Goal: Information Seeking & Learning: Stay updated

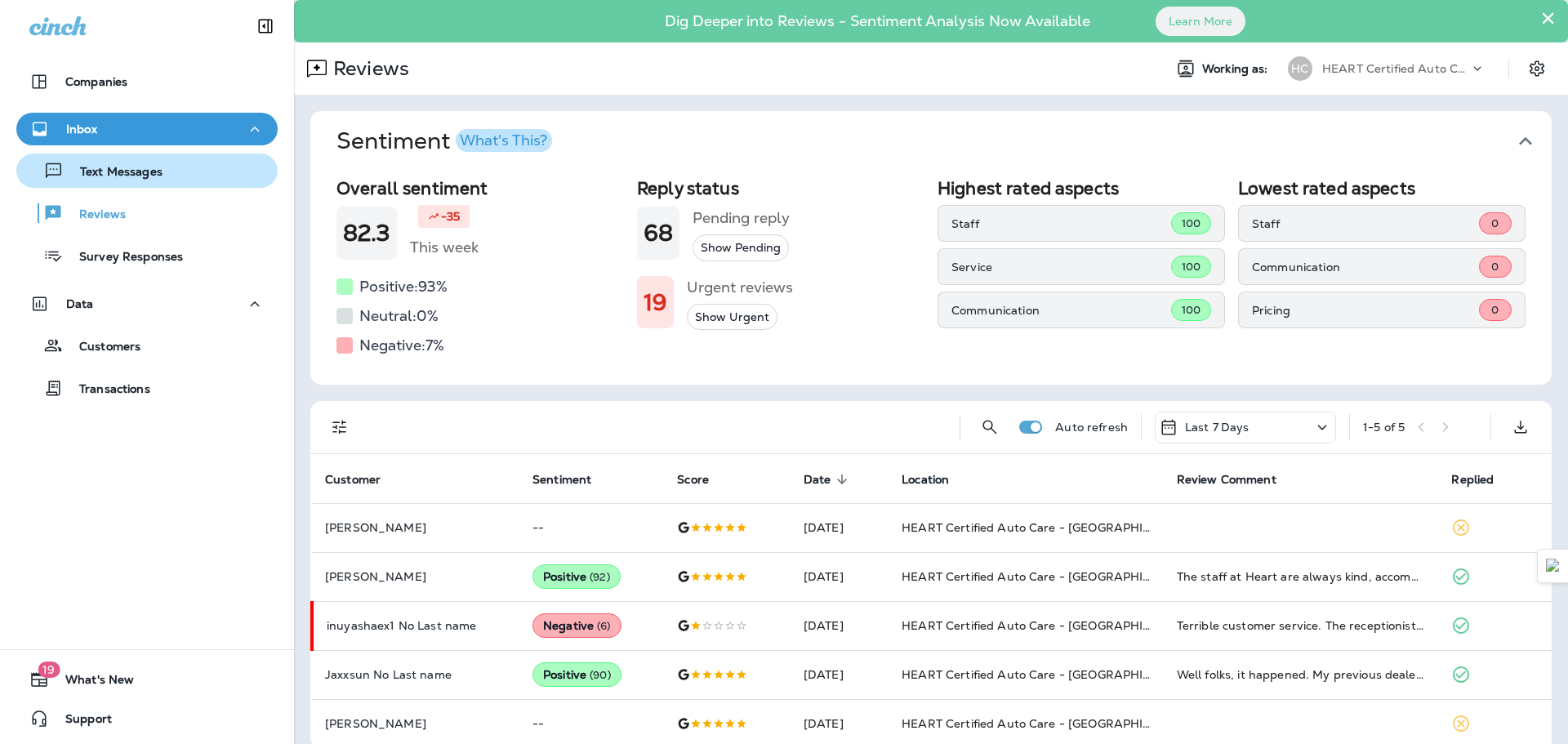
click at [136, 172] on p "Text Messages" at bounding box center [113, 172] width 99 height 16
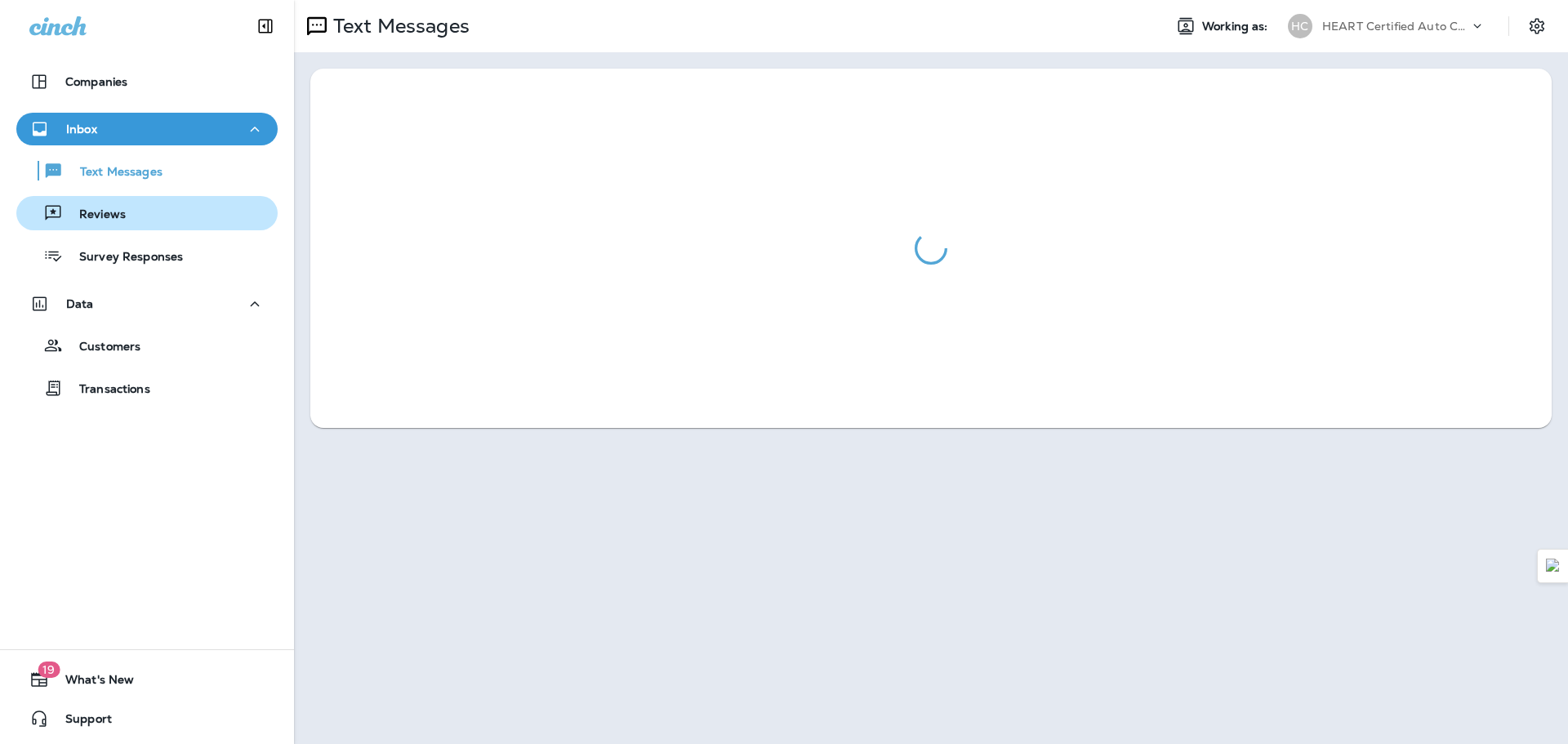
click at [124, 199] on button "Reviews" at bounding box center [147, 213] width 261 height 34
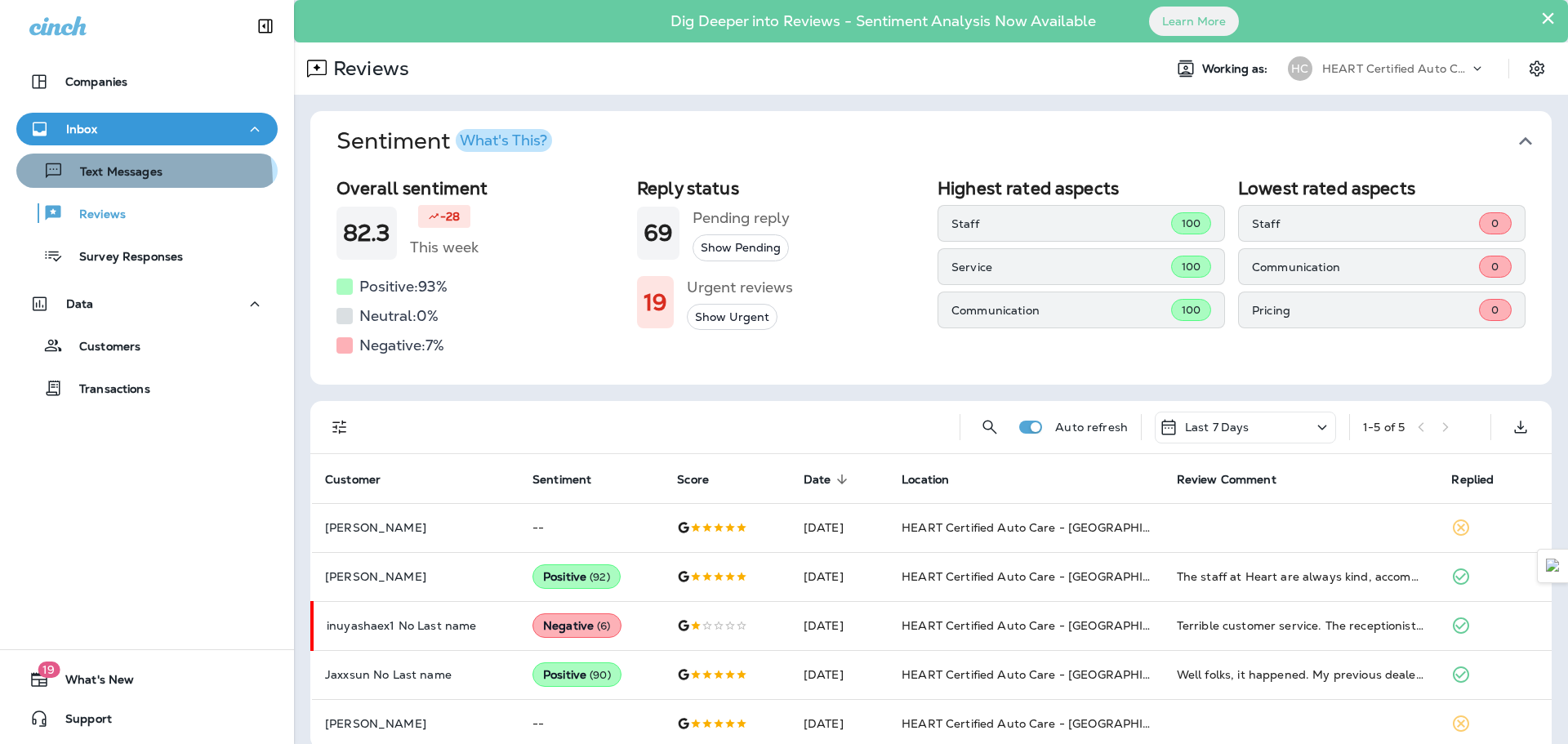
click at [121, 182] on div "Text Messages" at bounding box center [92, 170] width 140 height 24
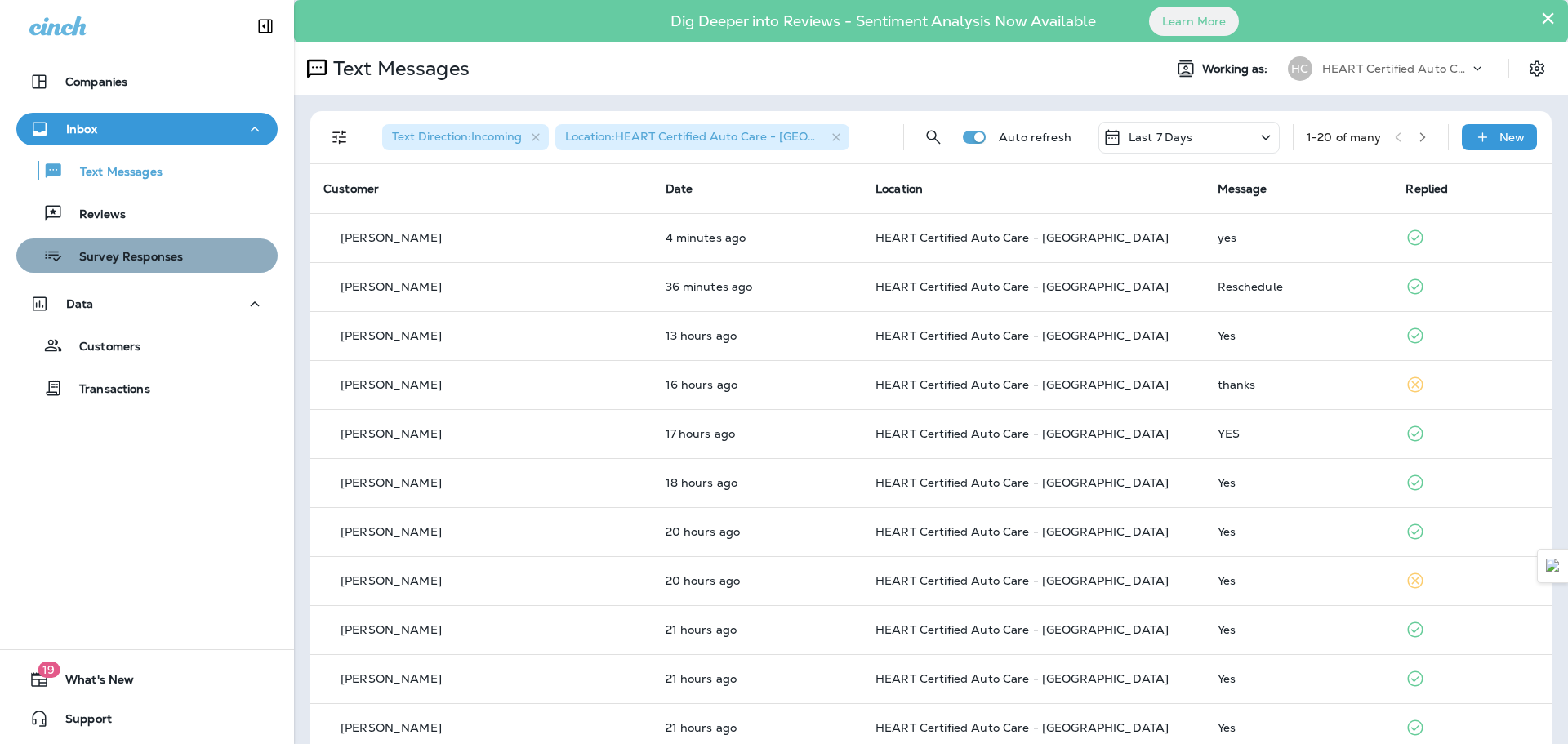
click at [153, 252] on p "Survey Responses" at bounding box center [122, 257] width 120 height 16
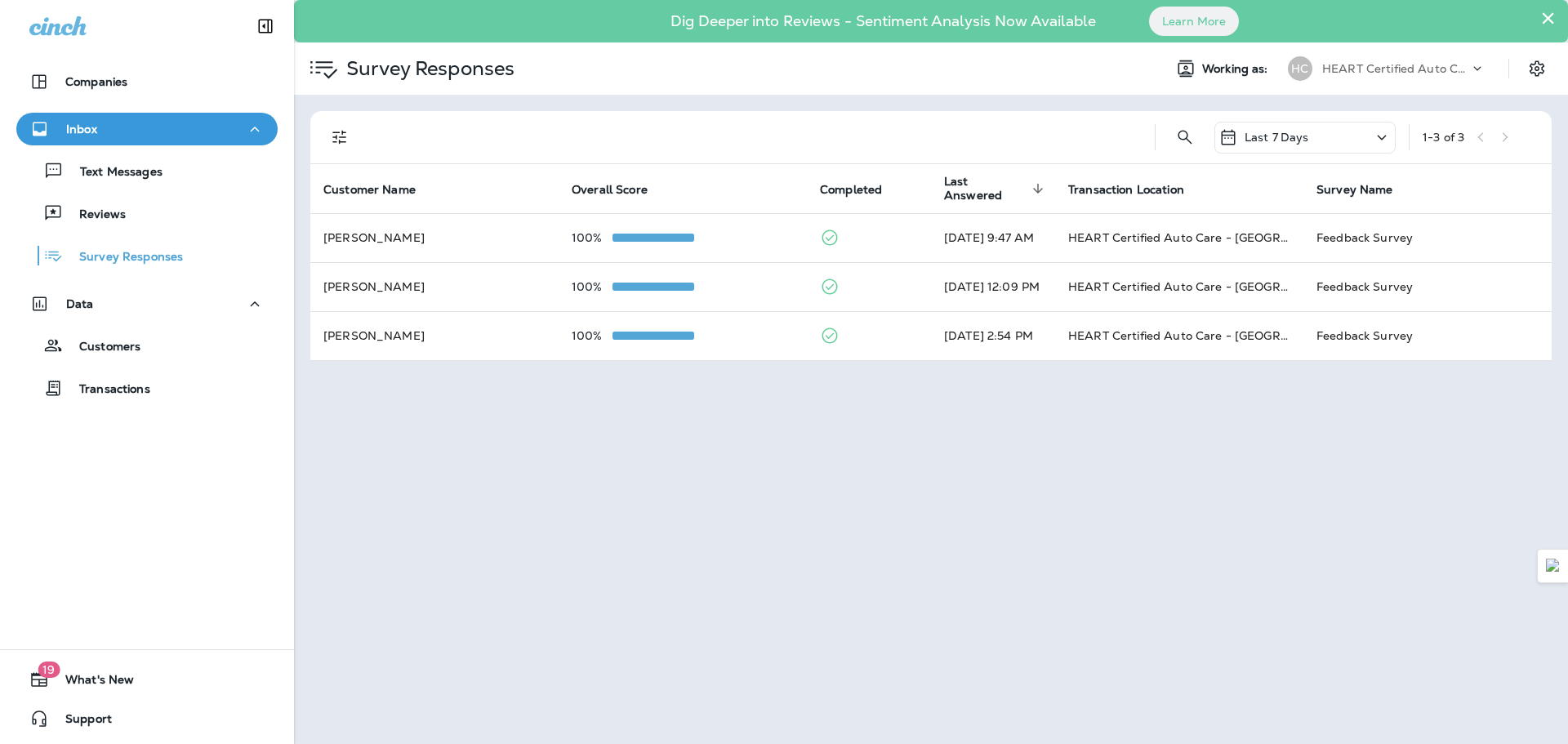
click at [142, 193] on div "Text Messages Reviews Survey Responses" at bounding box center [147, 209] width 261 height 127
click at [155, 180] on p "Text Messages" at bounding box center [113, 172] width 99 height 16
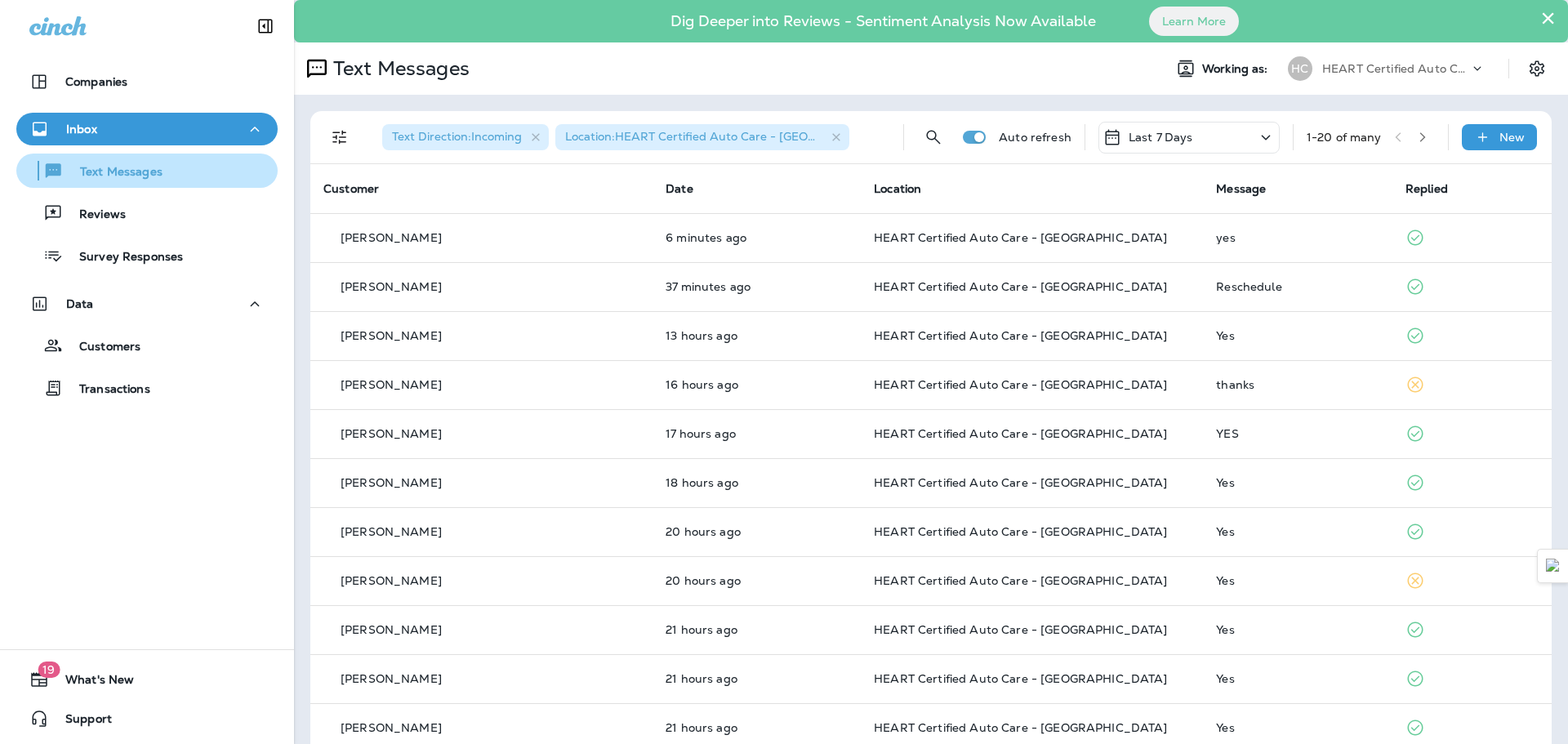
click at [165, 156] on button "Text Messages" at bounding box center [147, 170] width 261 height 34
click at [166, 166] on div "Text Messages" at bounding box center [147, 170] width 249 height 24
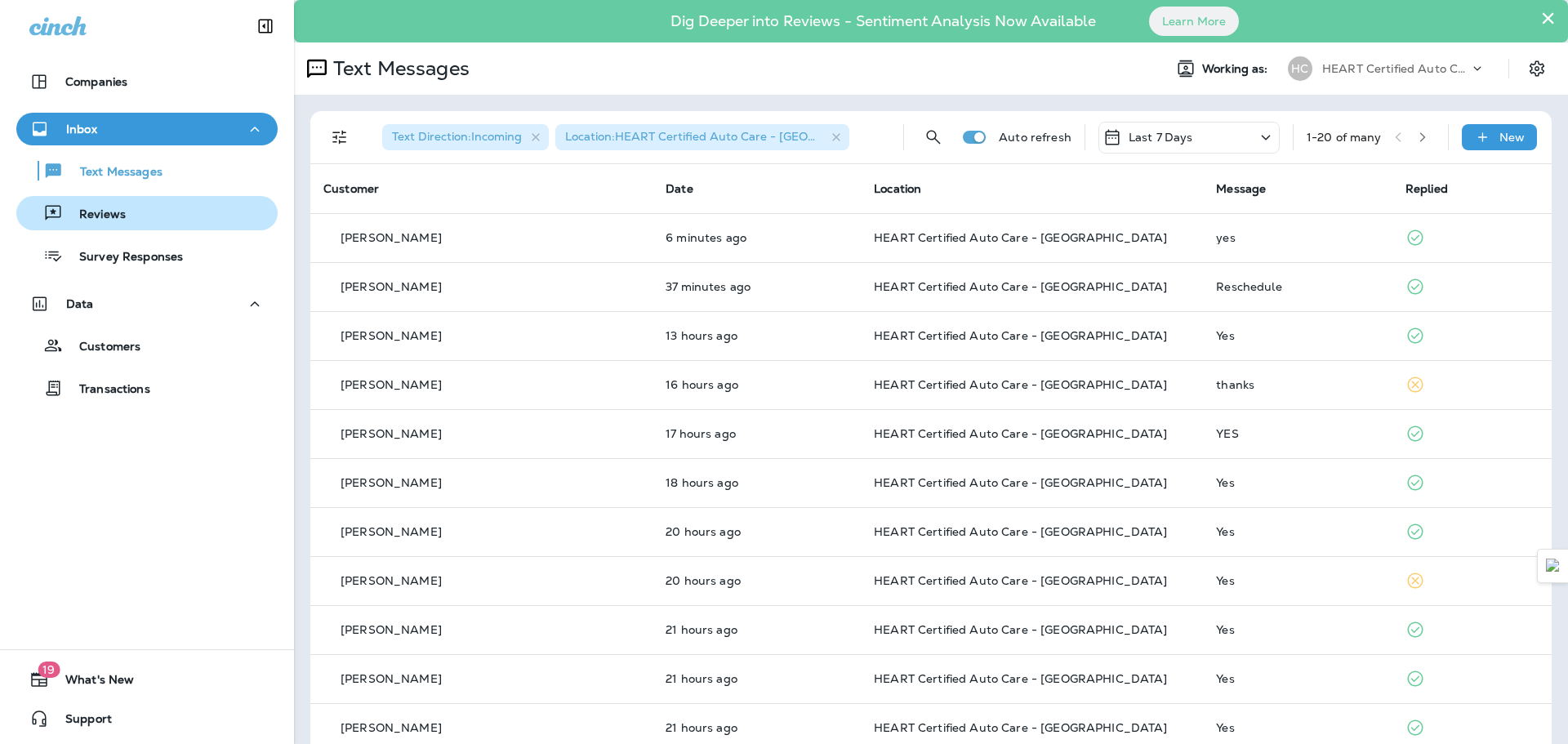
click at [154, 217] on div "Reviews" at bounding box center [147, 213] width 249 height 24
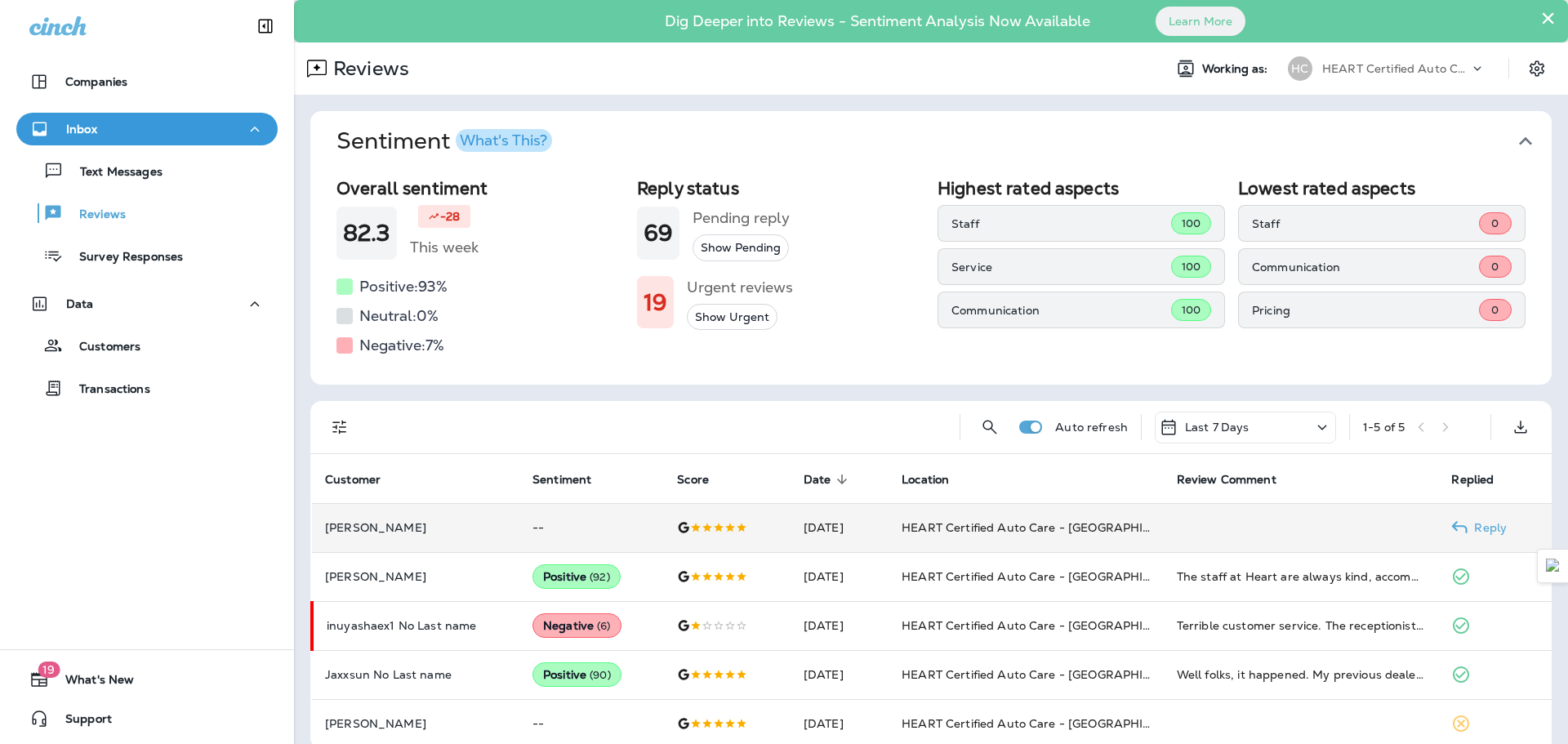
scroll to position [21, 0]
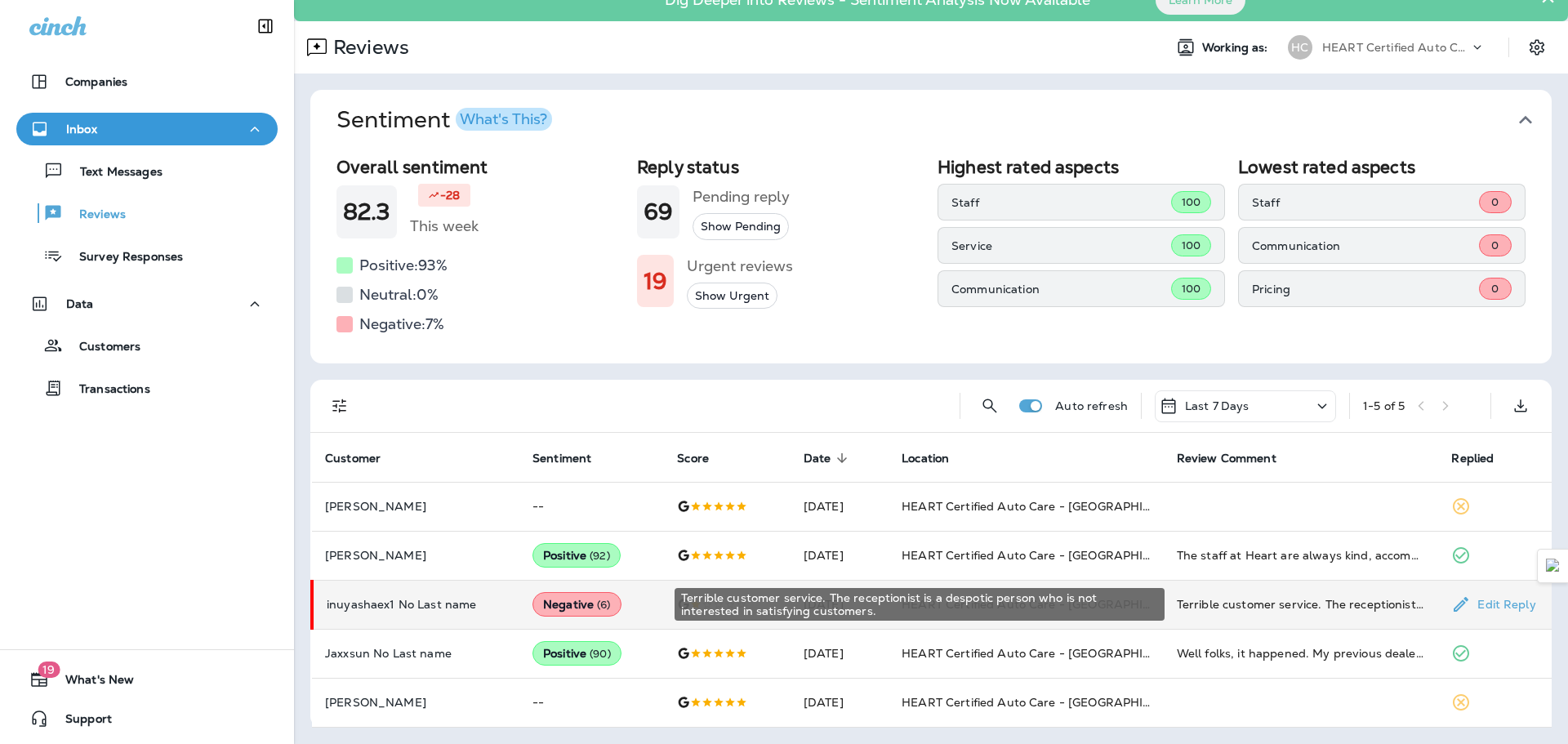
click at [1279, 603] on div "Terrible customer service. The receptionist is a despotic person who is not int…" at bounding box center [1302, 604] width 249 height 17
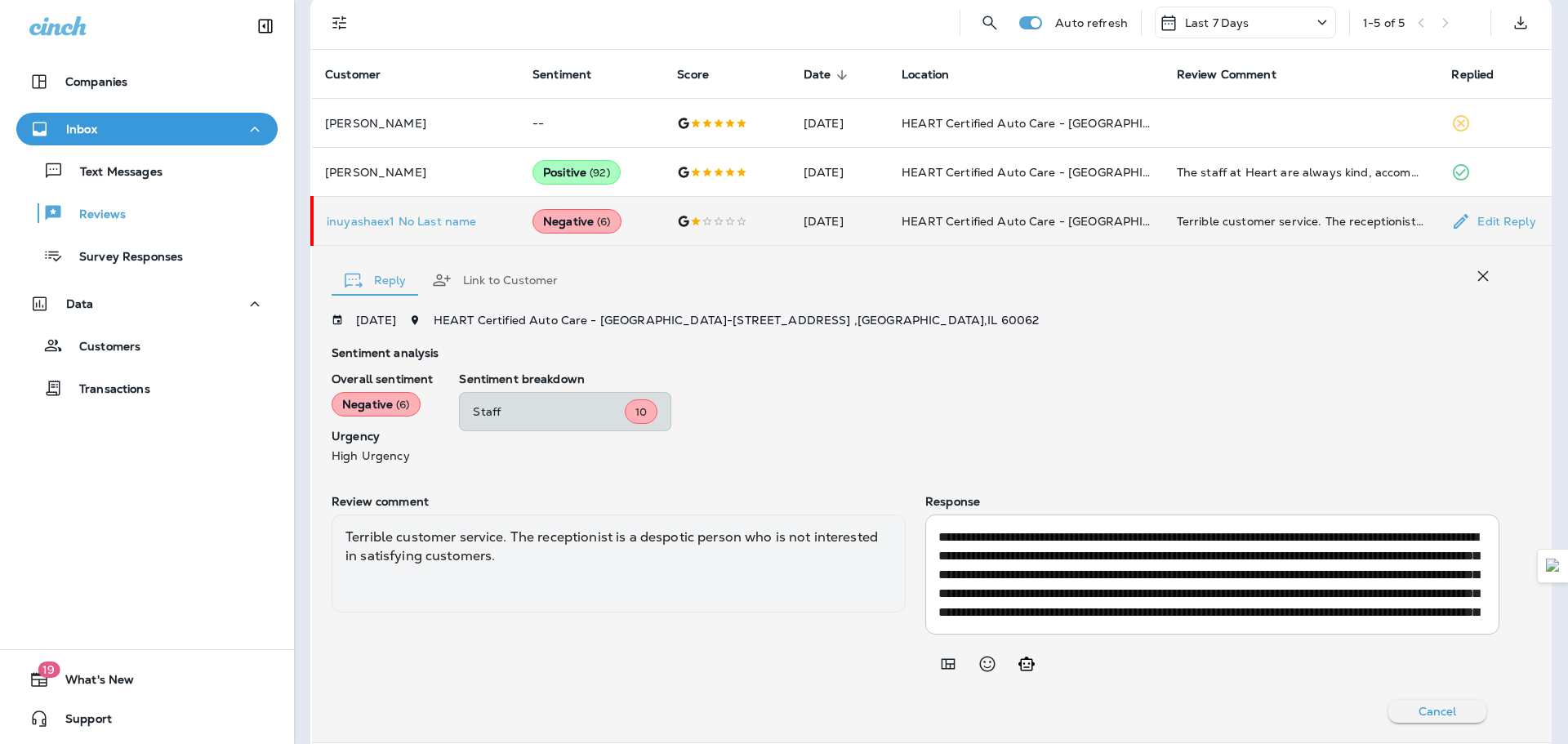
scroll to position [403, 0]
click at [162, 185] on button "Text Messages" at bounding box center [147, 170] width 261 height 34
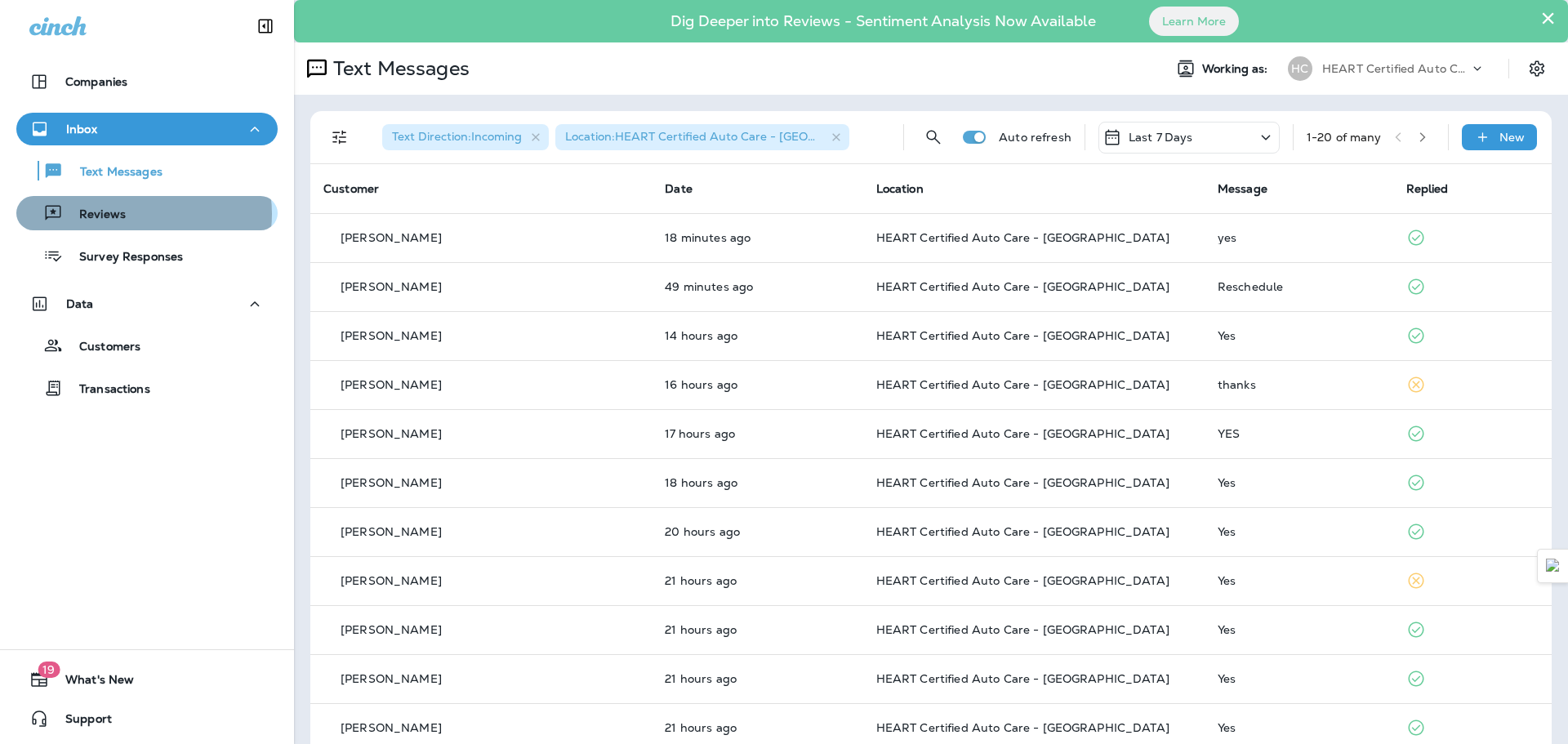
click at [141, 214] on div "Reviews" at bounding box center [147, 213] width 249 height 24
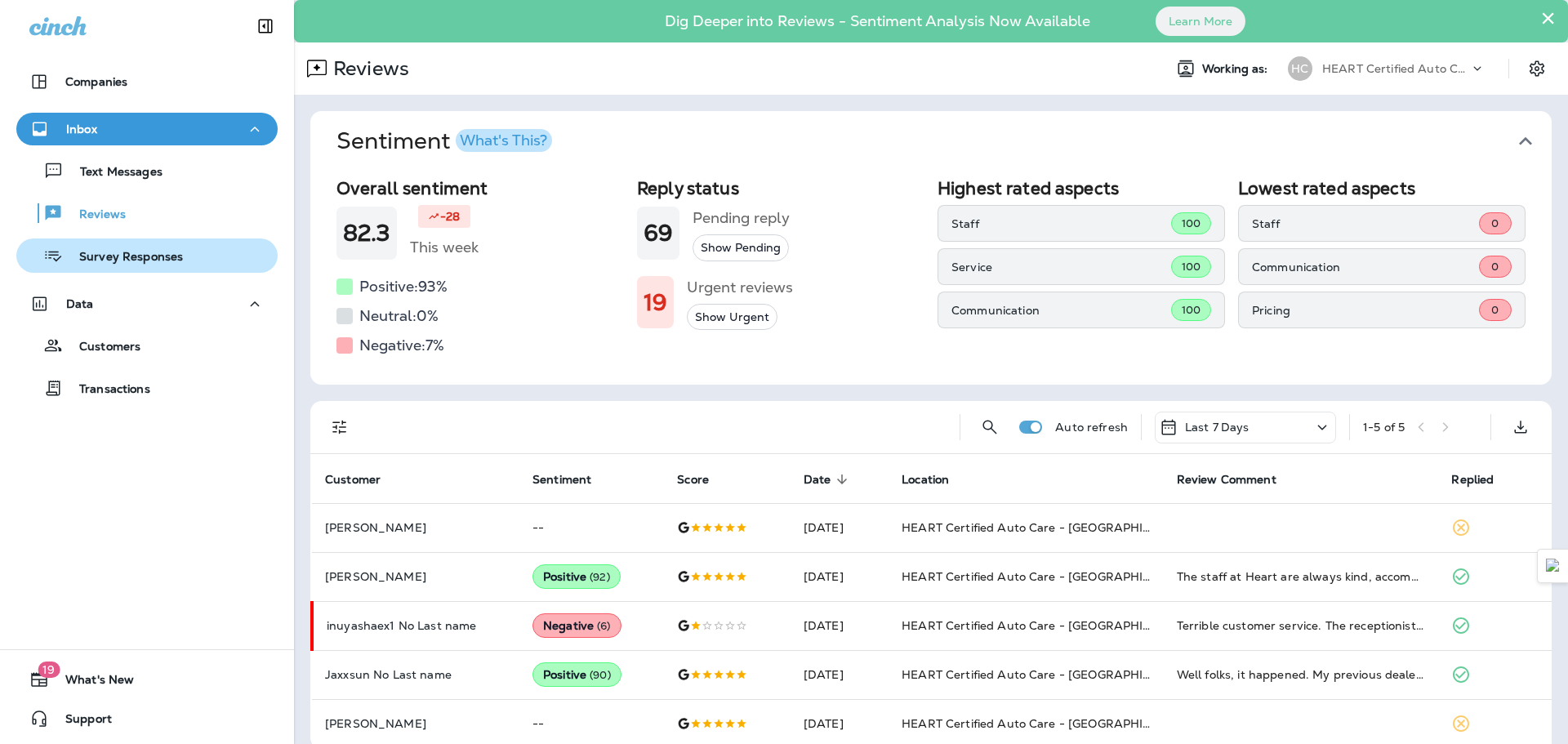
click at [152, 264] on p "Survey Responses" at bounding box center [122, 257] width 120 height 16
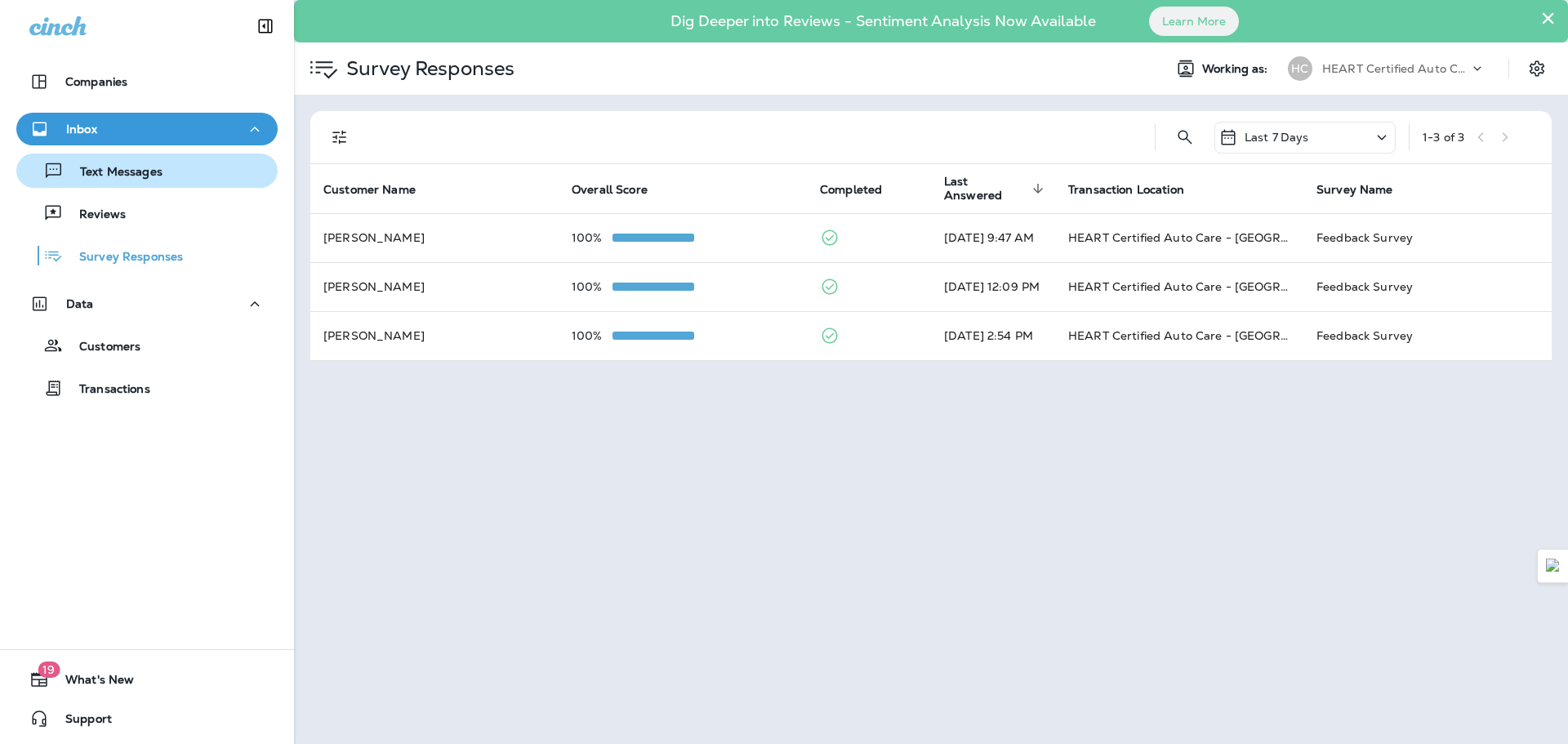
click at [134, 180] on p "Text Messages" at bounding box center [113, 172] width 99 height 16
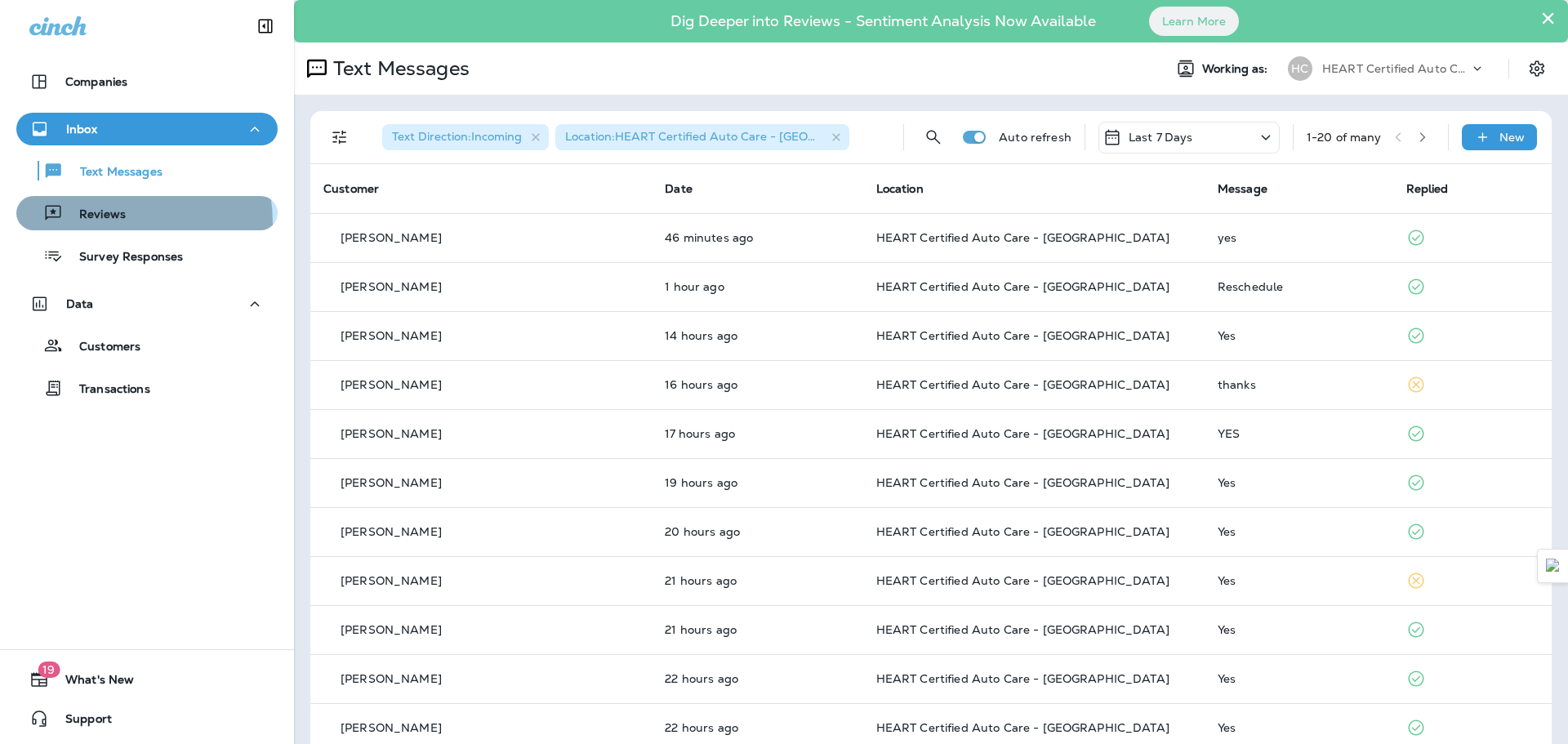
click at [76, 224] on div "Reviews" at bounding box center [74, 213] width 103 height 24
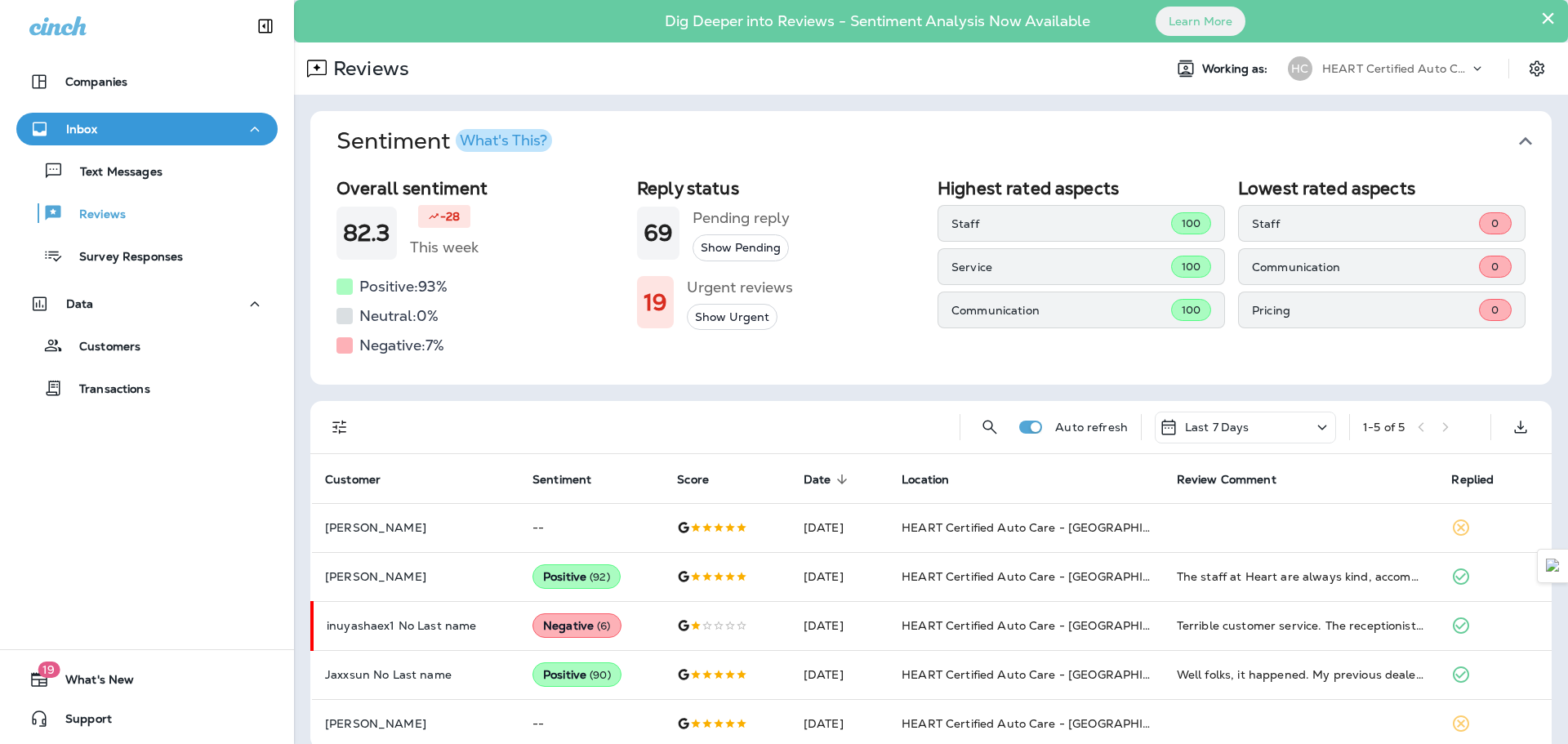
click at [94, 273] on div "Inbox Text Messages Reviews Survey Responses" at bounding box center [147, 197] width 294 height 168
click at [110, 250] on p "Survey Responses" at bounding box center [122, 257] width 120 height 16
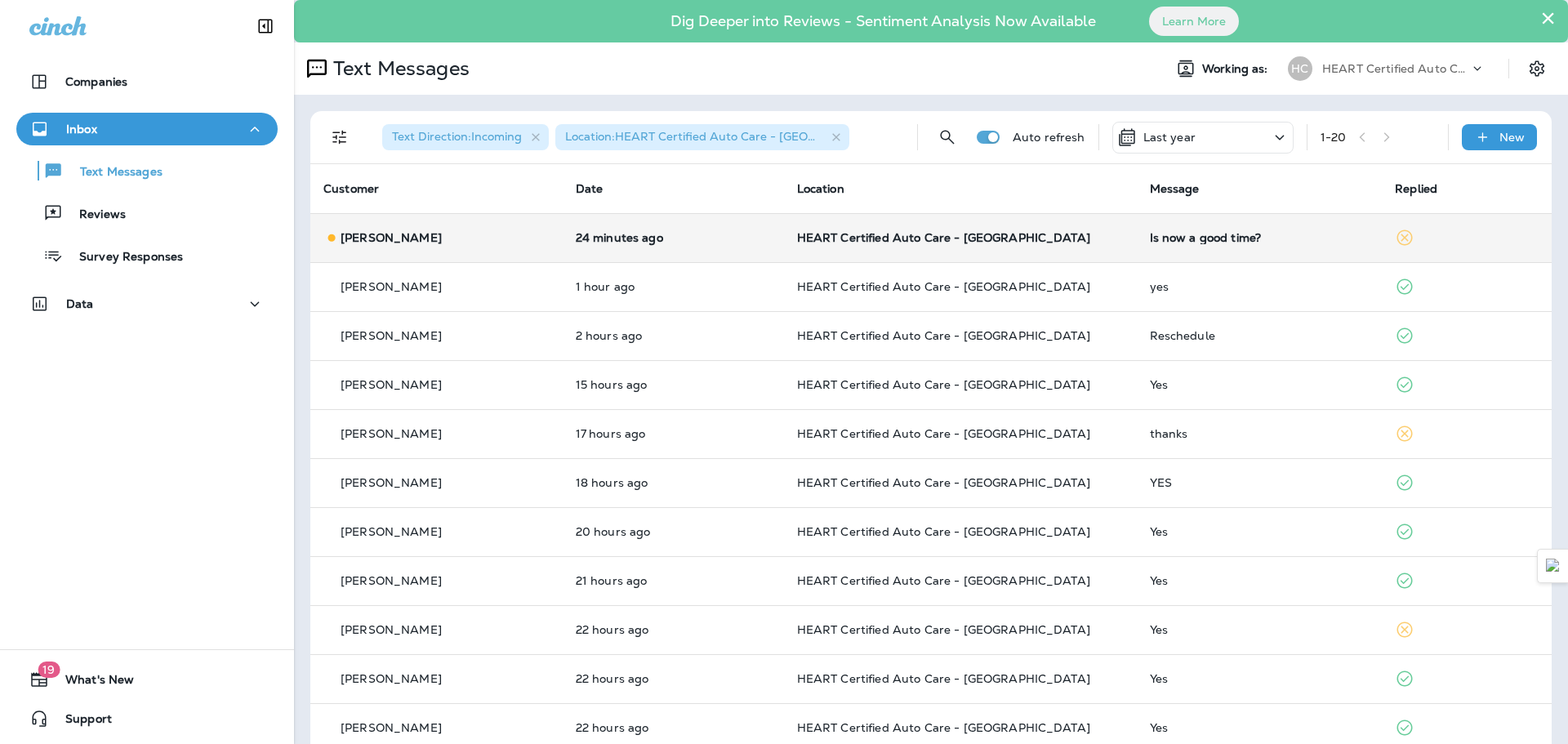
click at [702, 221] on td "24 minutes ago" at bounding box center [673, 238] width 221 height 49
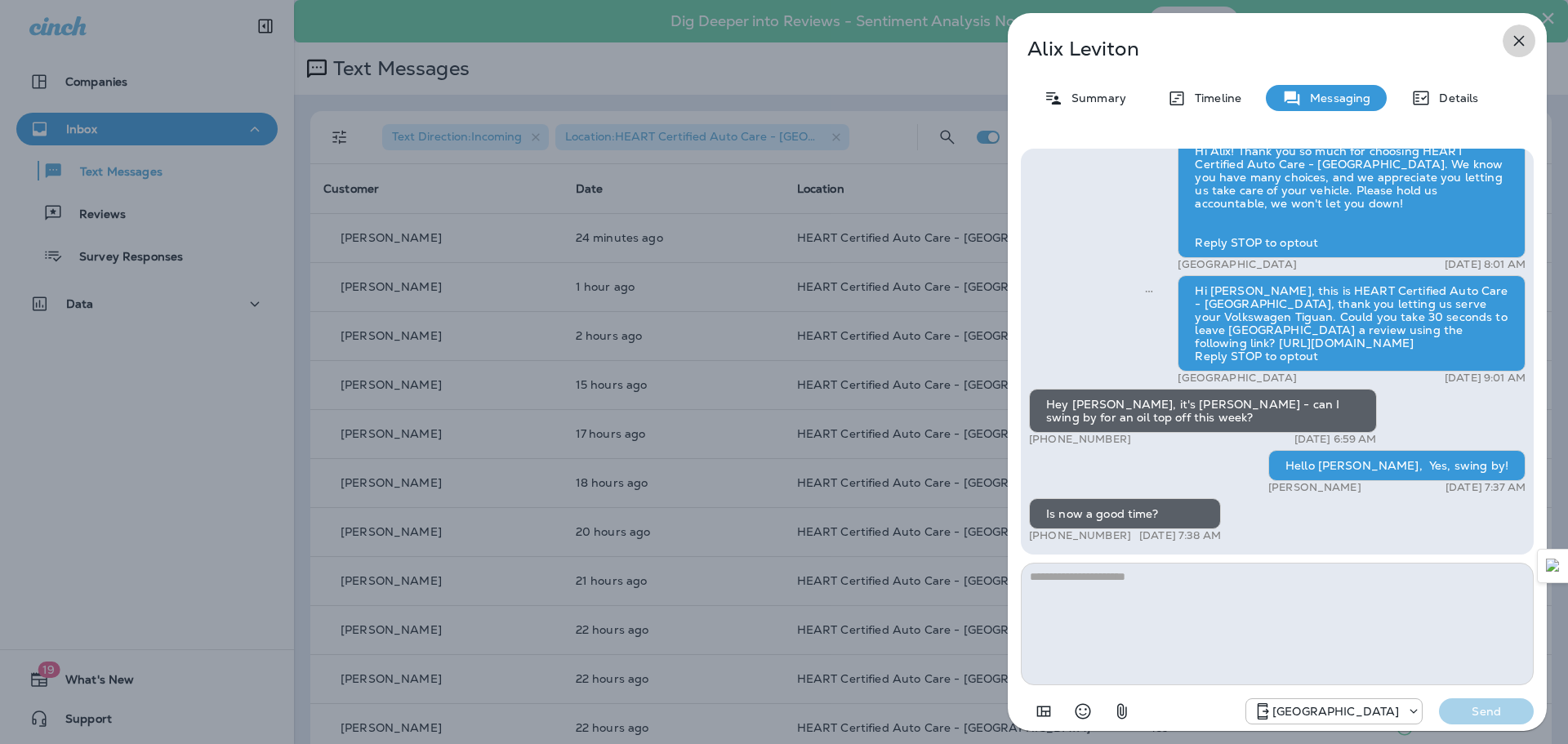
click at [1515, 34] on icon "button" at bounding box center [1519, 40] width 19 height 19
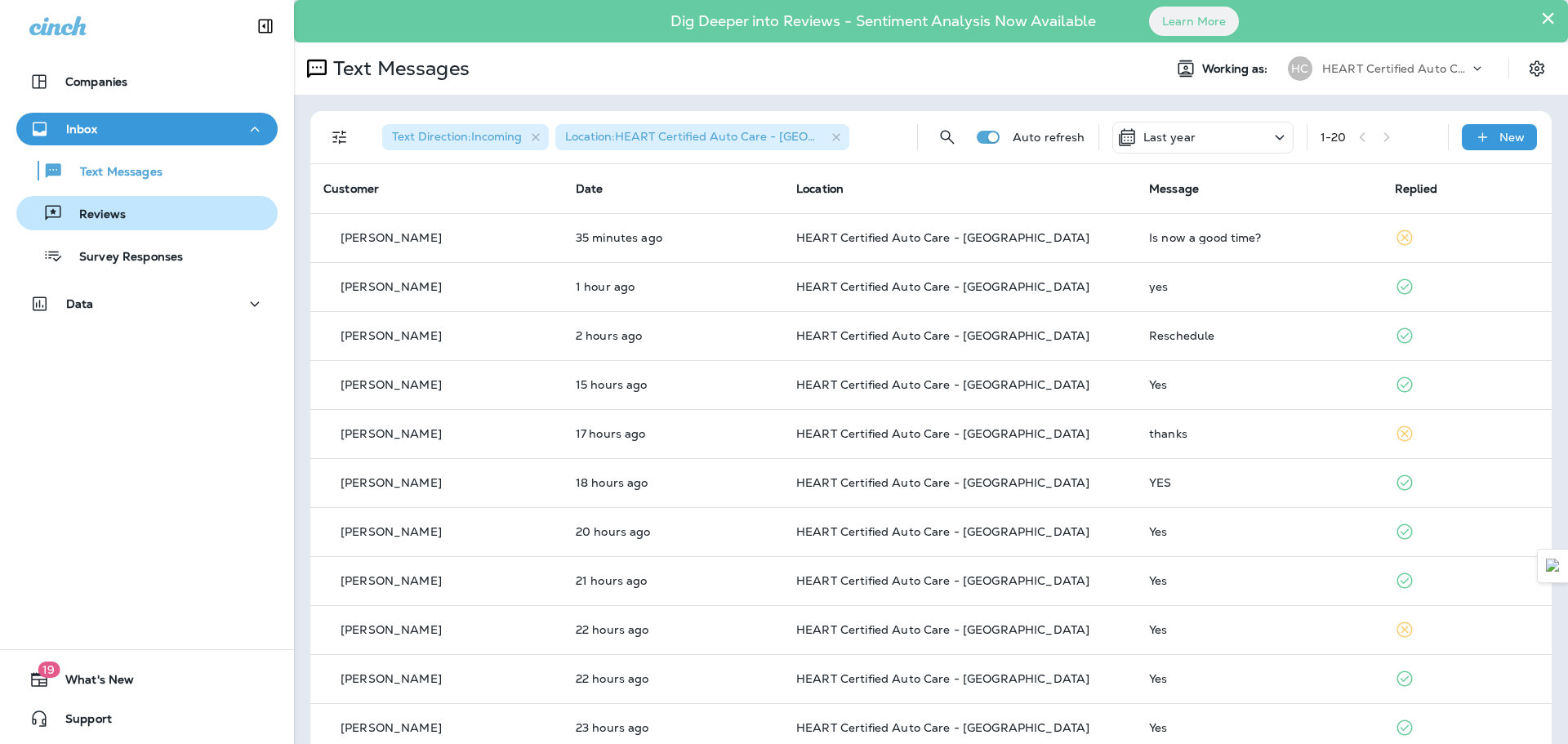
click at [116, 218] on p "Reviews" at bounding box center [94, 215] width 63 height 16
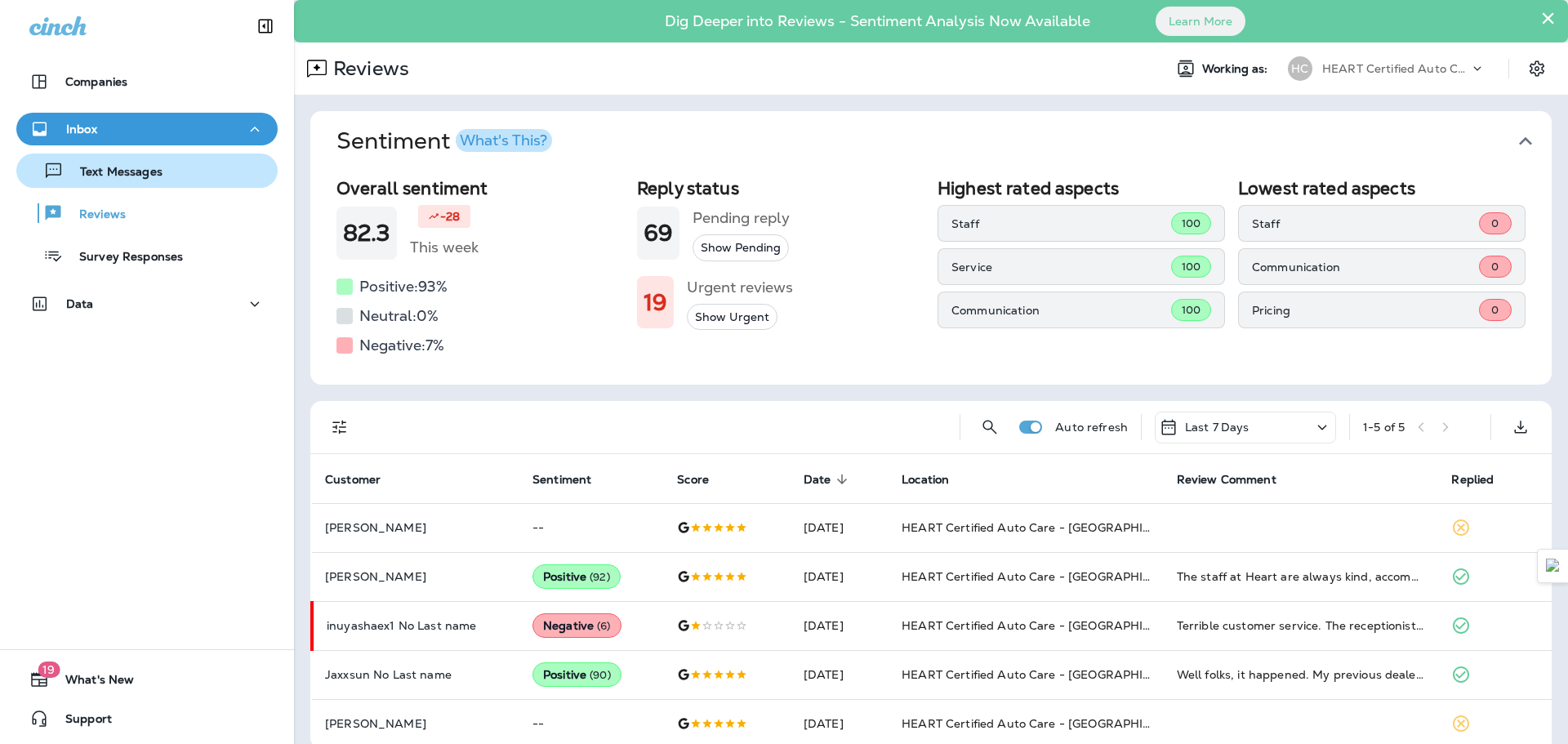
click at [113, 186] on button "Text Messages" at bounding box center [147, 170] width 261 height 34
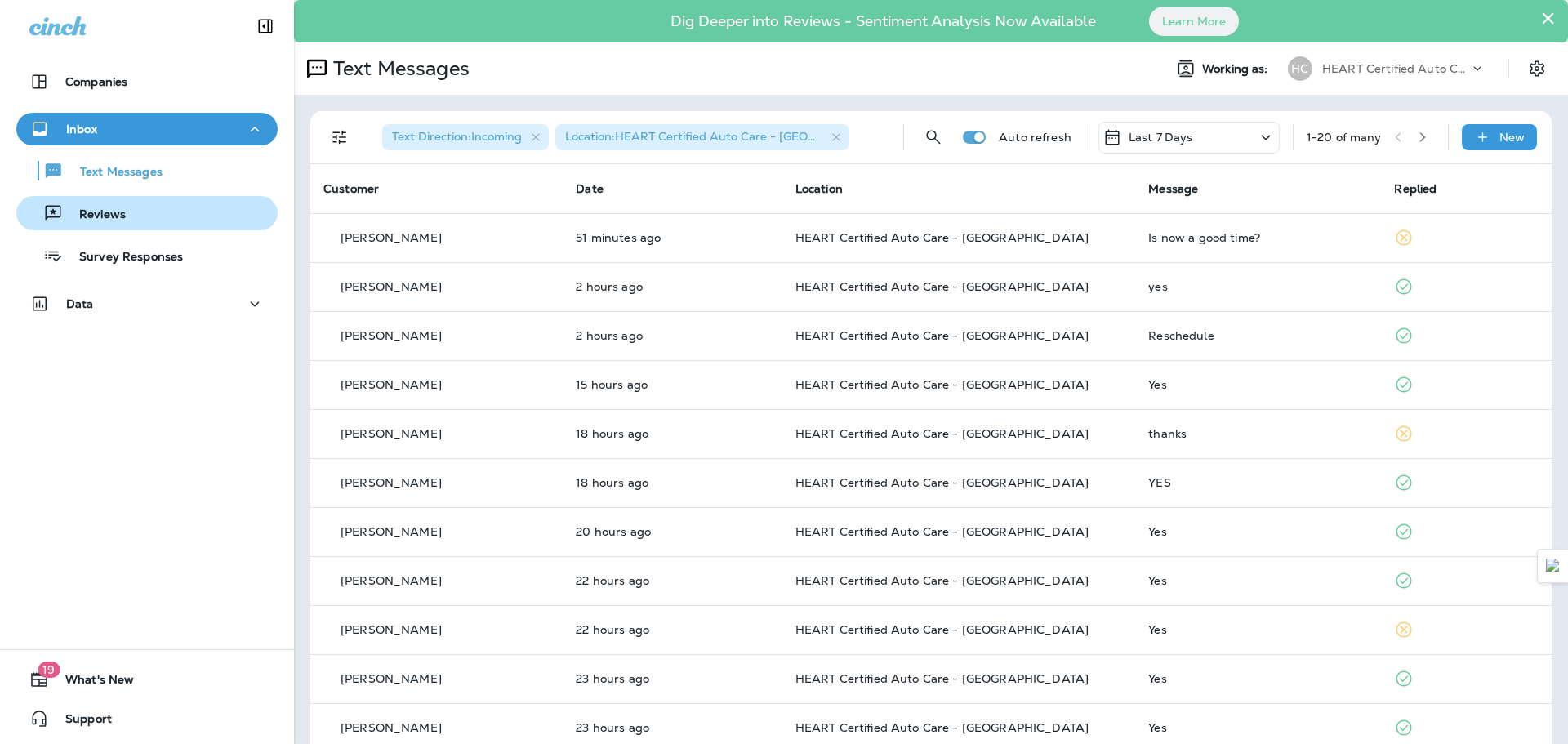
click at [134, 213] on div "Reviews" at bounding box center [147, 213] width 249 height 24
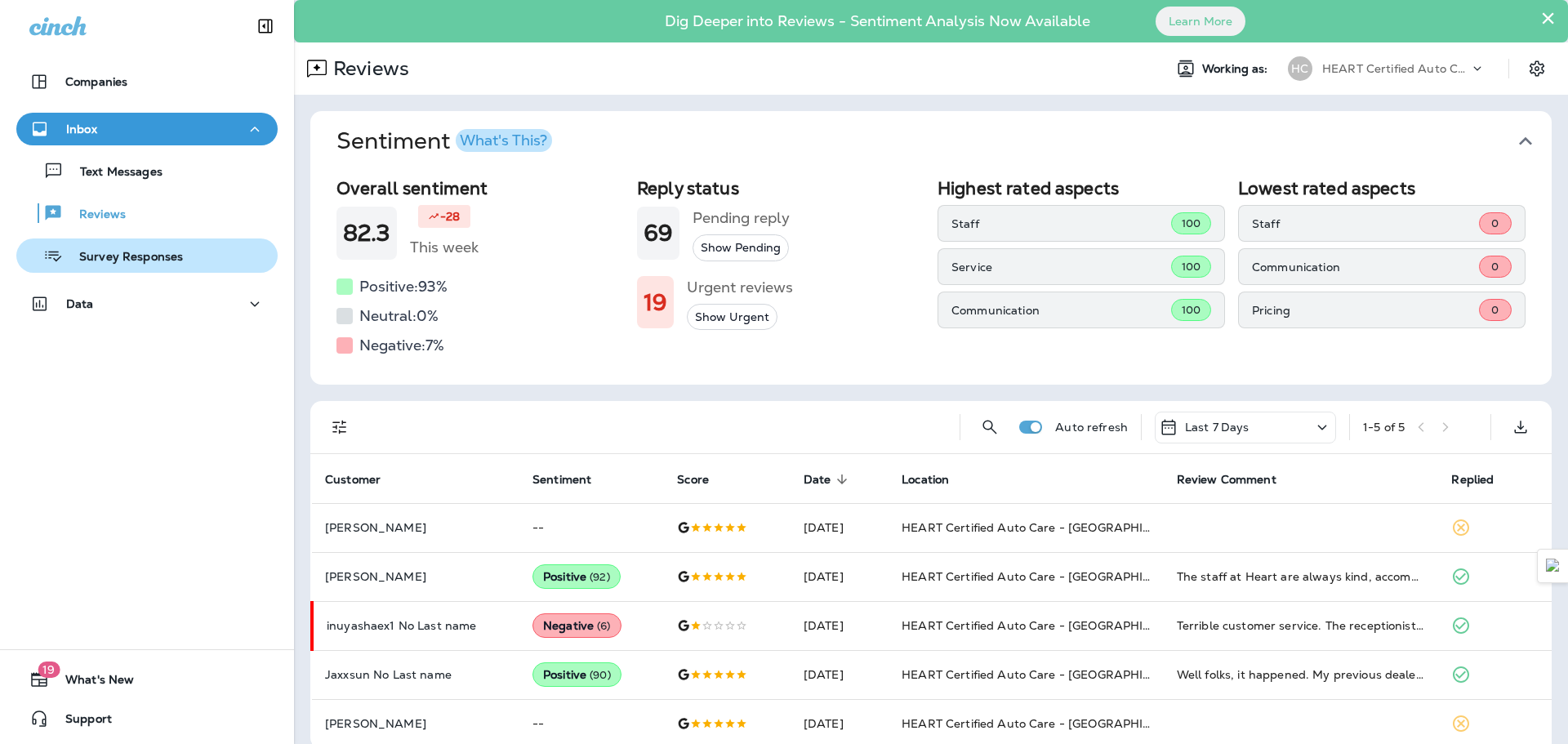
click at [135, 248] on div "Survey Responses" at bounding box center [102, 255] width 160 height 24
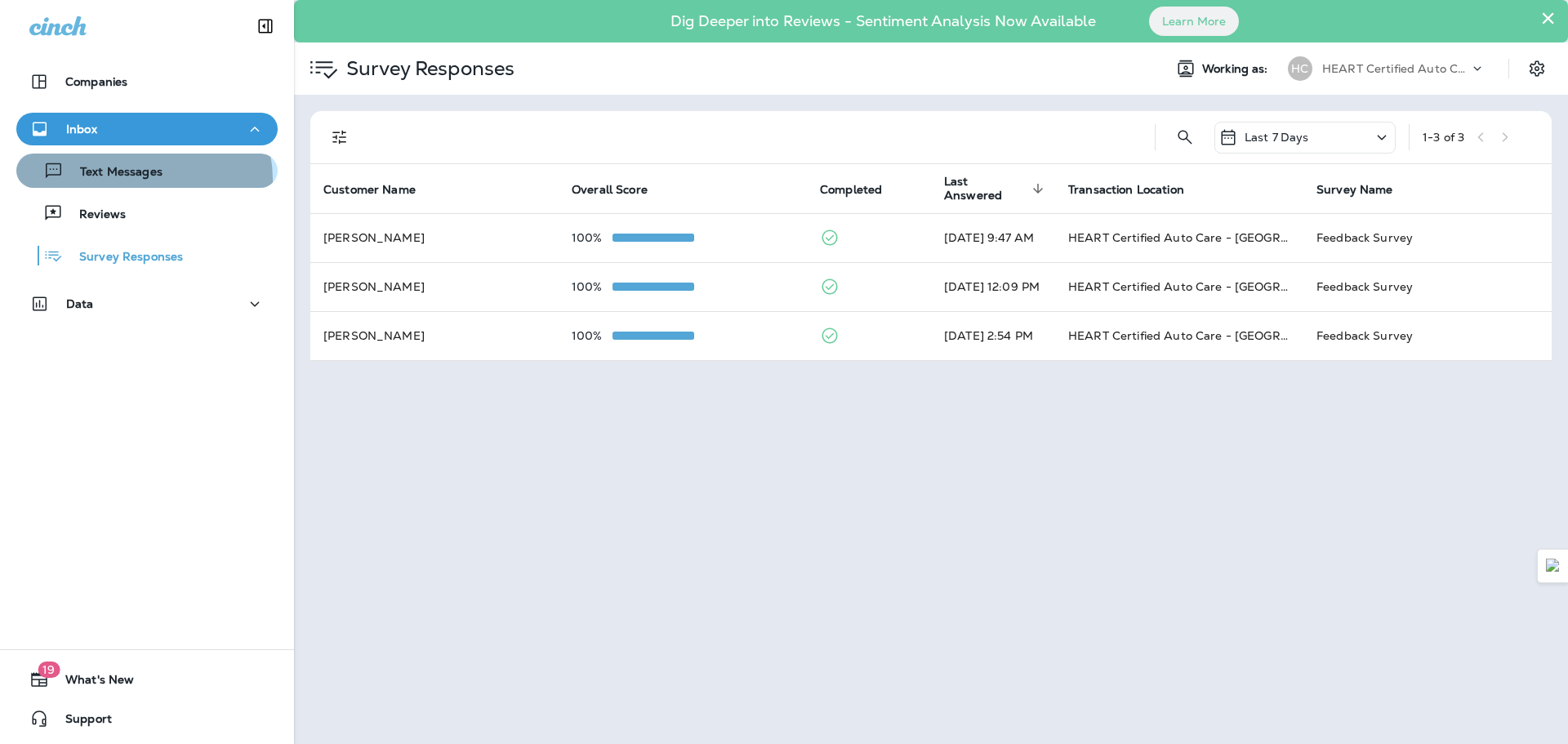
click at [138, 180] on p "Text Messages" at bounding box center [113, 172] width 99 height 16
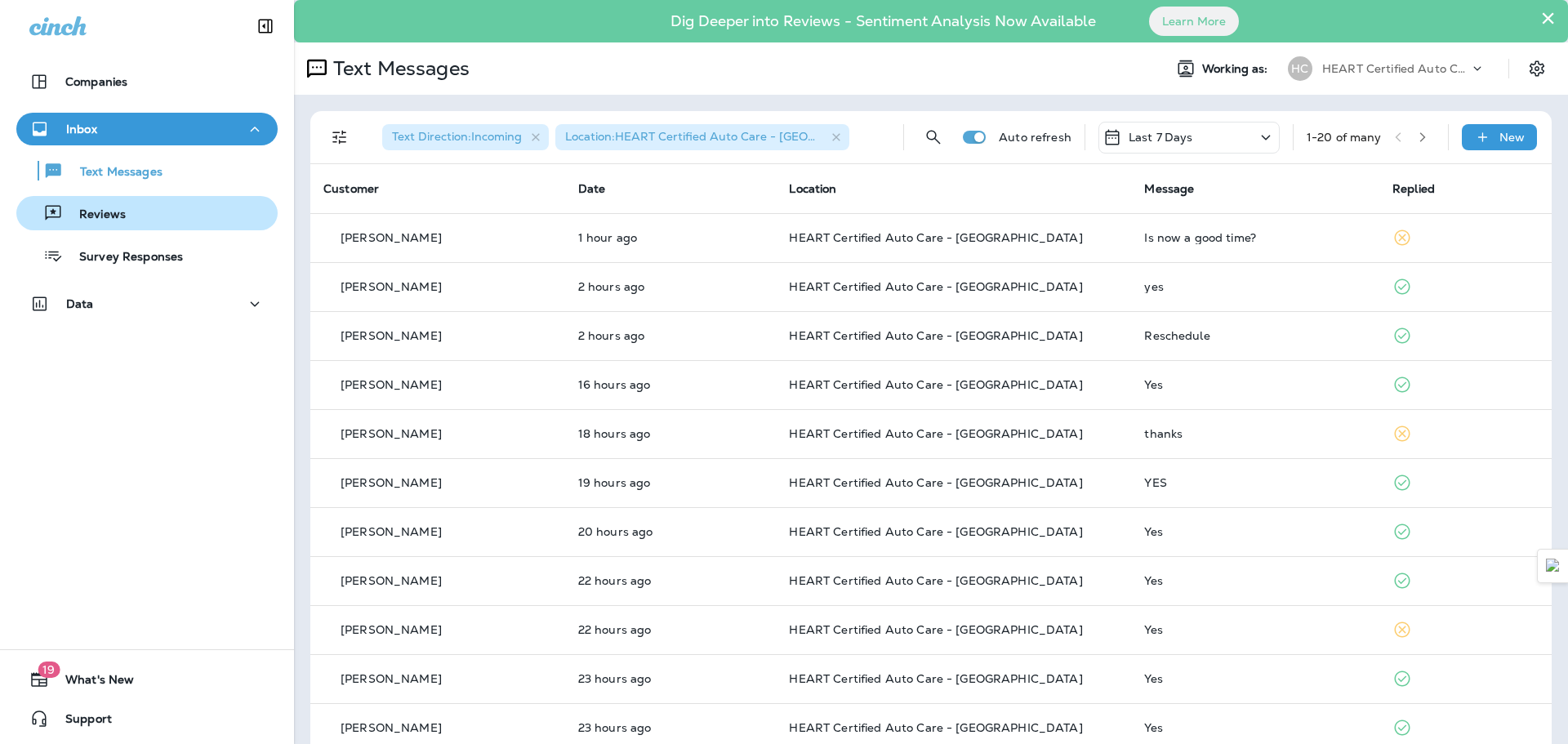
click at [136, 212] on div "Reviews" at bounding box center [147, 213] width 249 height 24
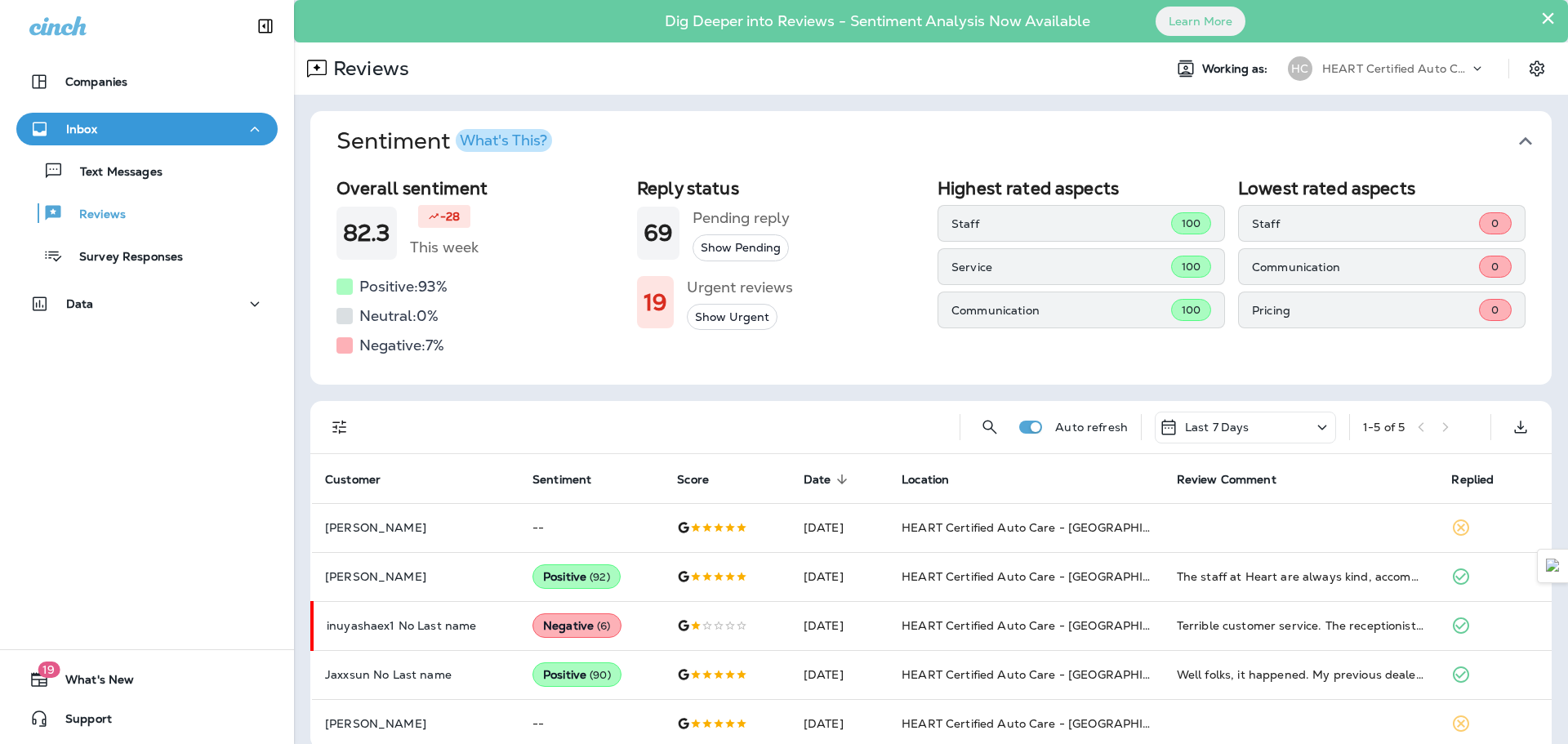
click at [139, 190] on div "Text Messages Reviews Survey Responses" at bounding box center [147, 209] width 261 height 127
click at [150, 158] on div "Text Messages" at bounding box center [92, 170] width 140 height 24
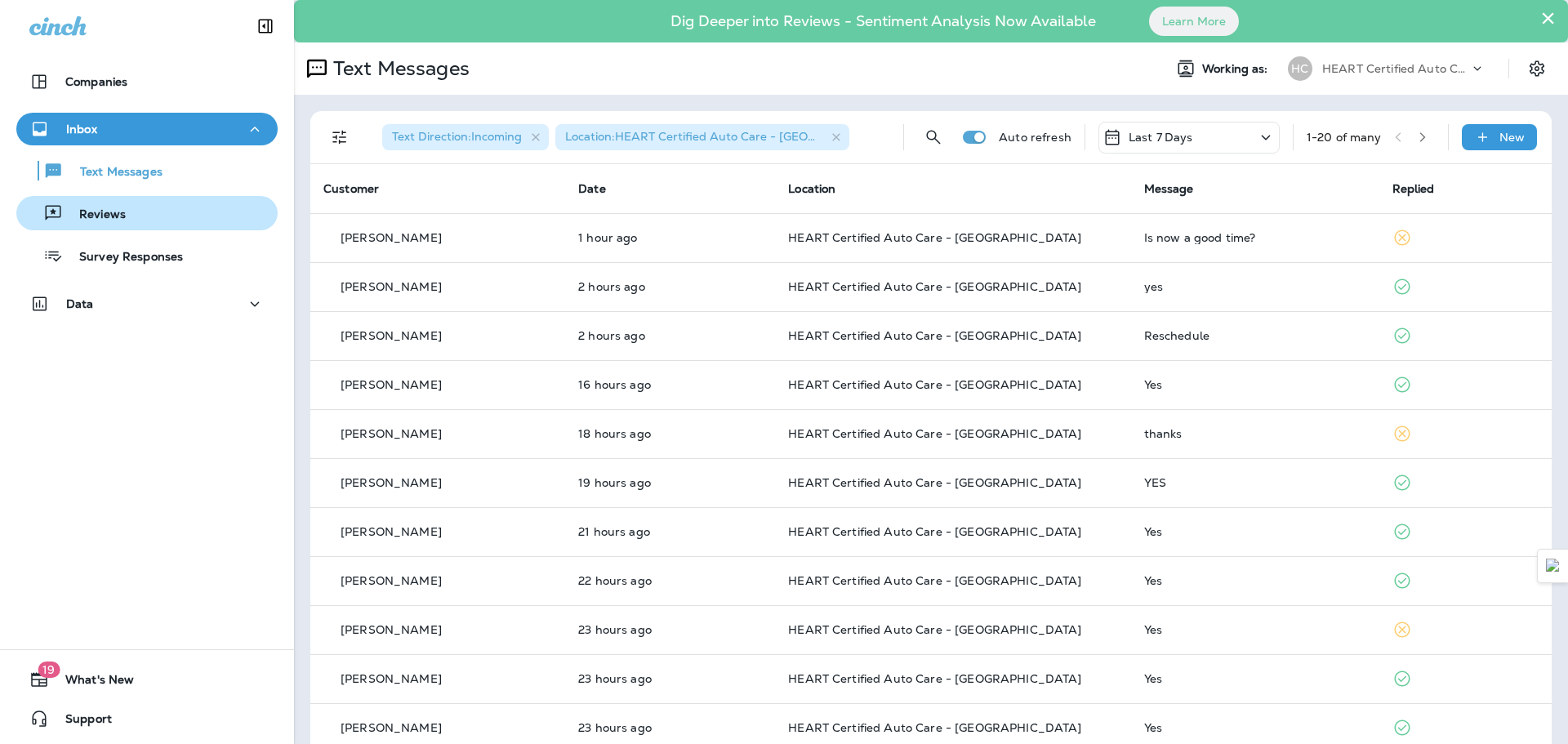
click at [159, 205] on div "Reviews" at bounding box center [147, 213] width 249 height 24
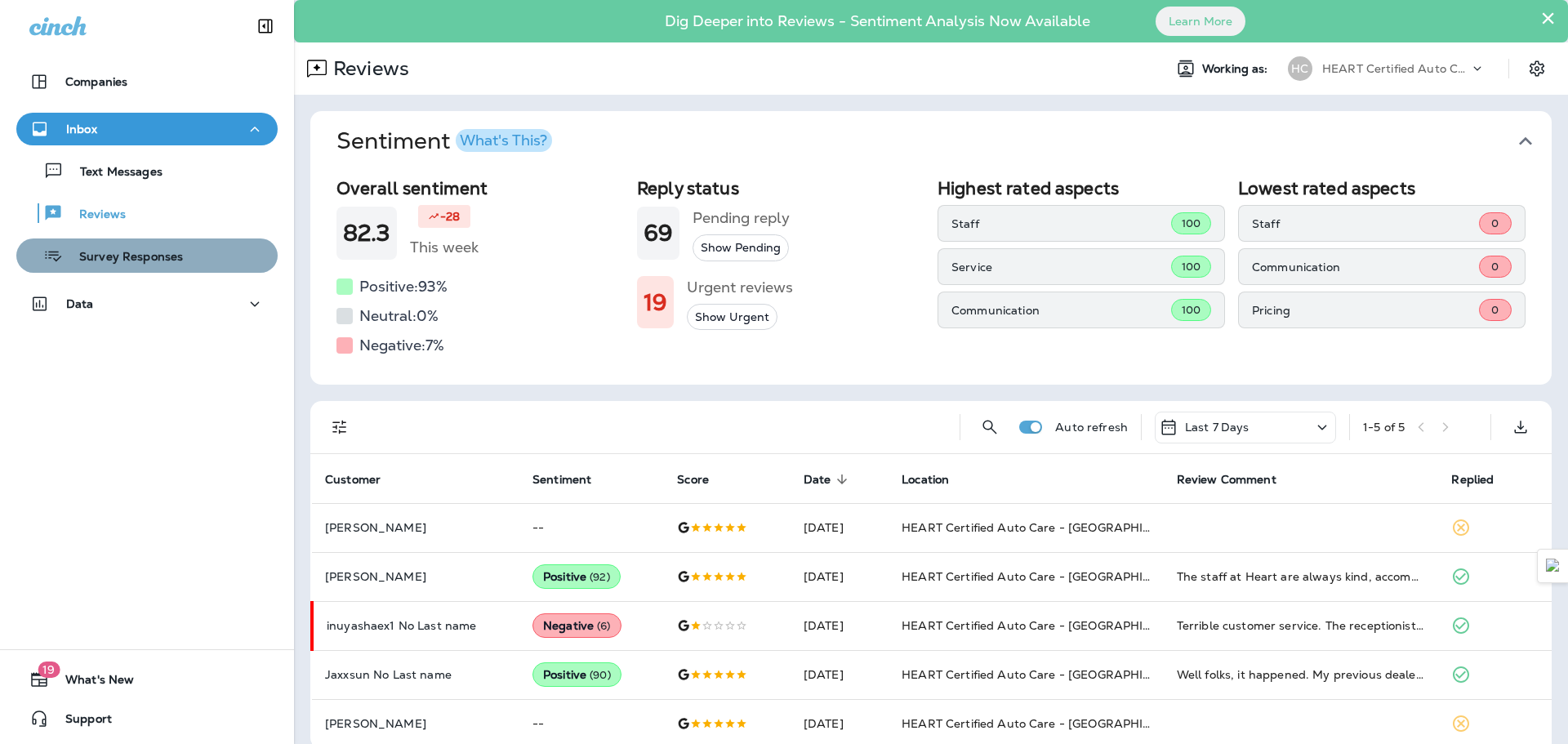
click at [177, 254] on p "Survey Responses" at bounding box center [122, 257] width 120 height 16
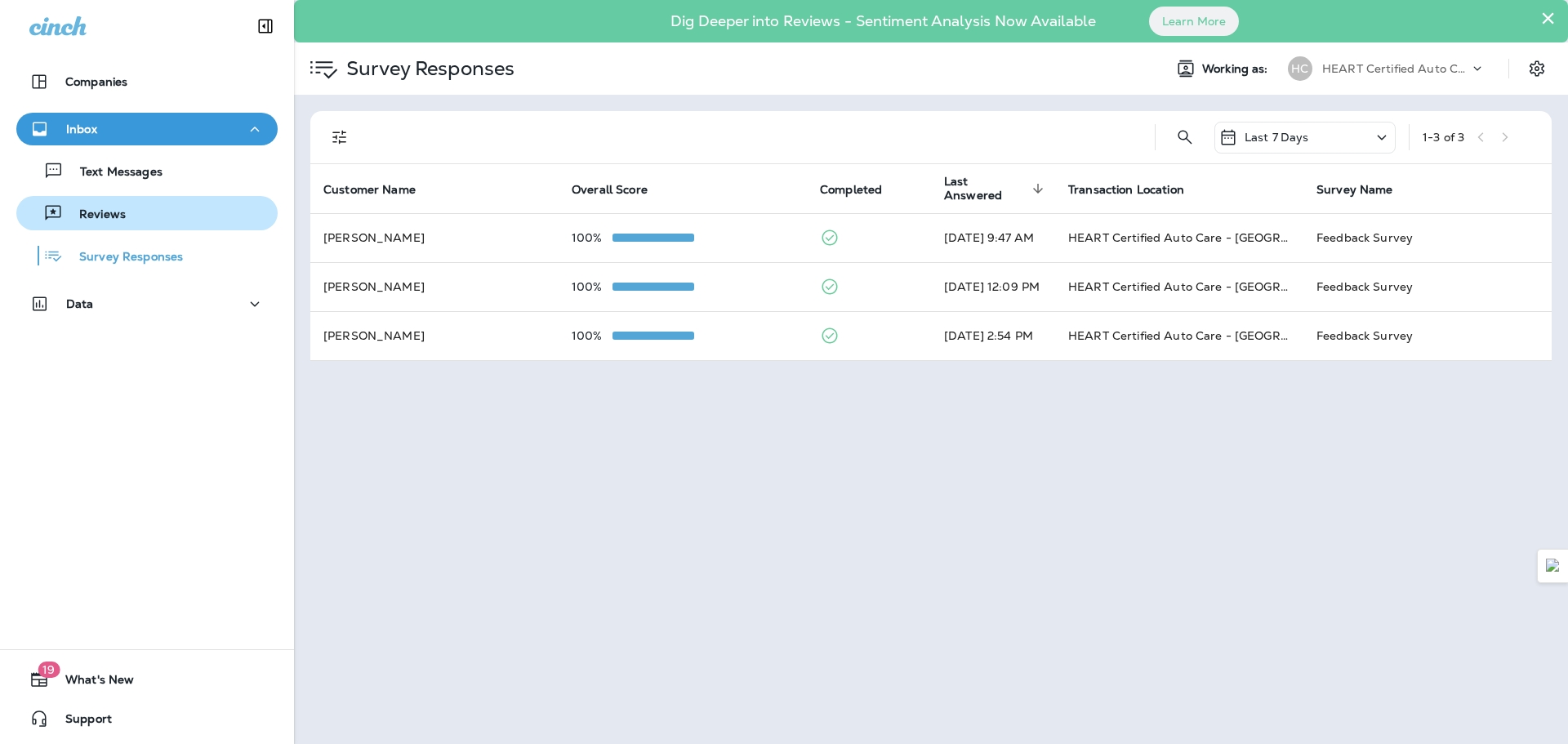
click at [196, 199] on button "Reviews" at bounding box center [147, 213] width 261 height 34
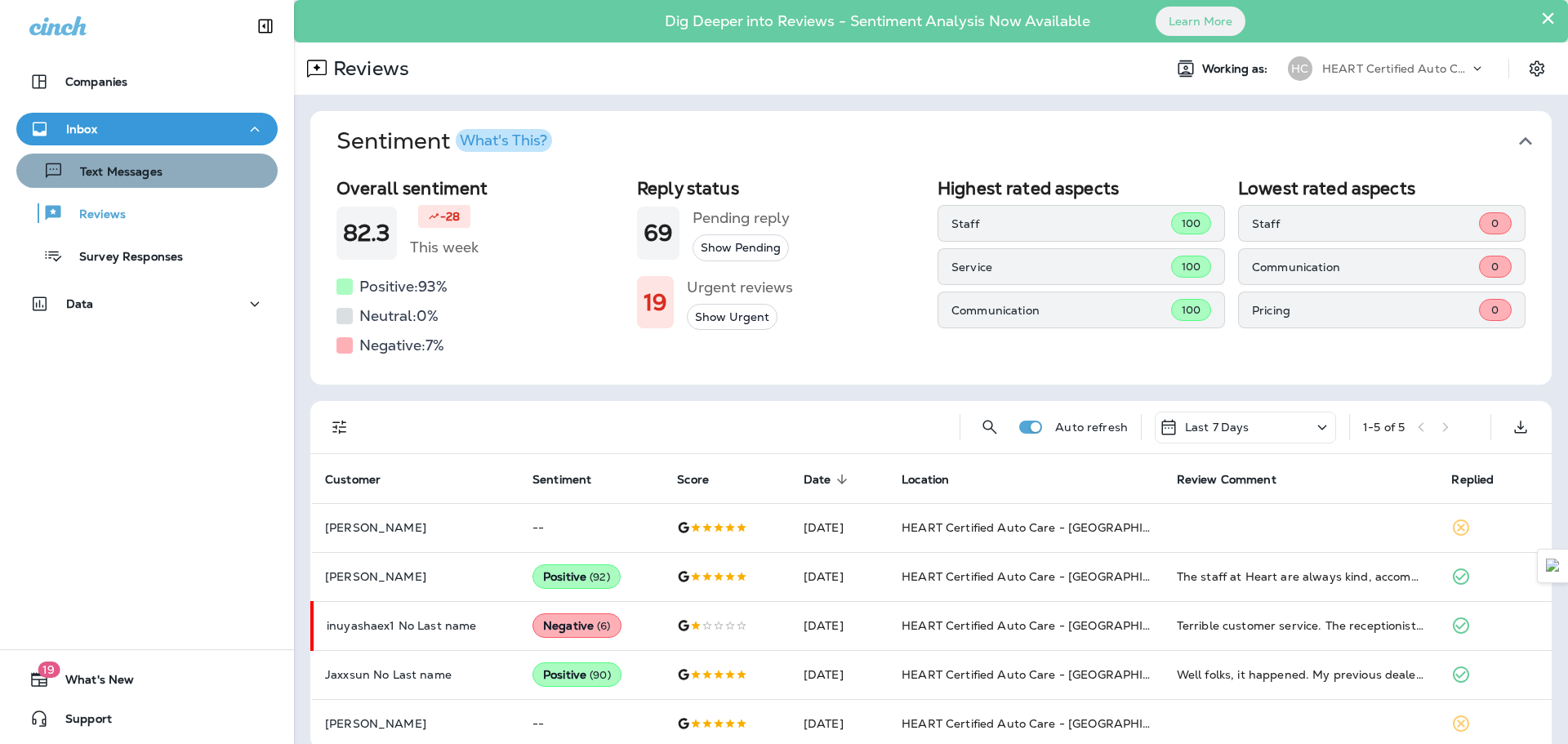
click at [211, 179] on div "Text Messages" at bounding box center [147, 170] width 249 height 24
